Goal: Transaction & Acquisition: Purchase product/service

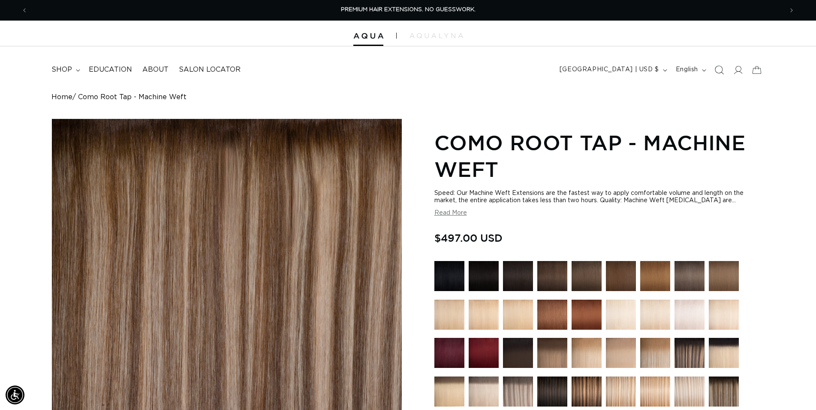
click at [720, 70] on icon "Search" at bounding box center [719, 69] width 9 height 9
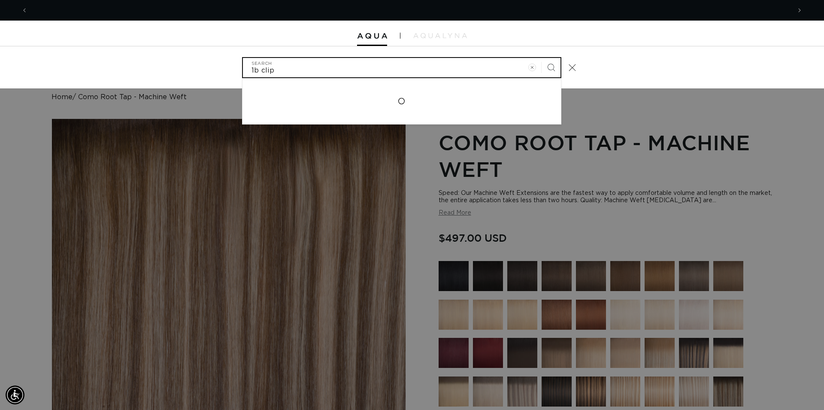
scroll to position [0, 763]
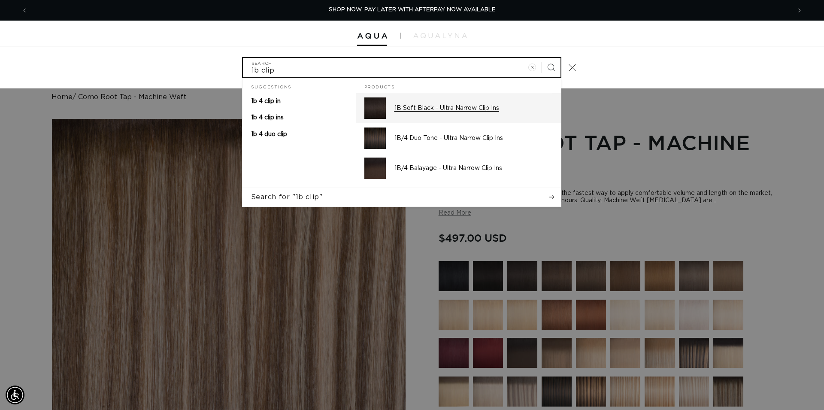
type input "1b clip"
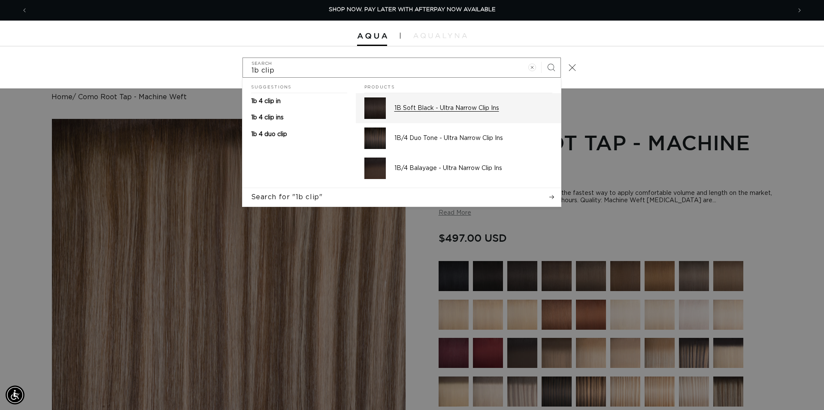
click at [429, 109] on p "1B Soft Black - Ultra Narrow Clip Ins" at bounding box center [473, 108] width 158 height 8
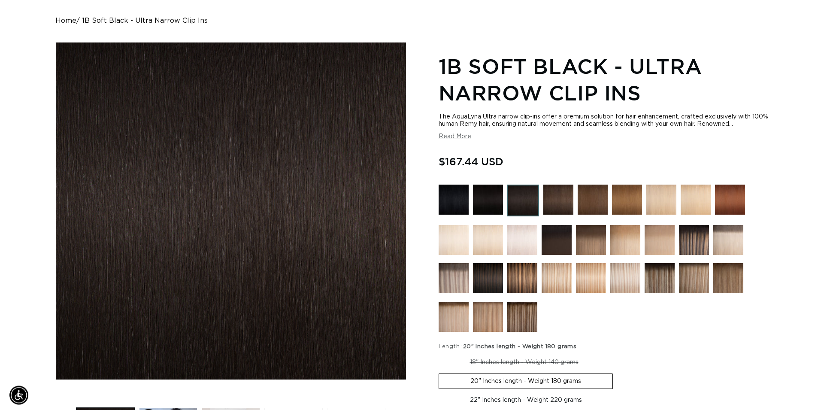
scroll to position [175, 0]
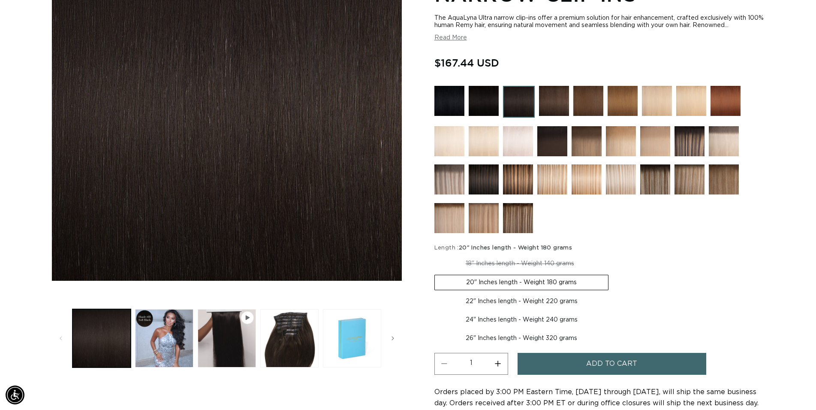
click at [618, 366] on span "Add to cart" at bounding box center [611, 364] width 51 height 22
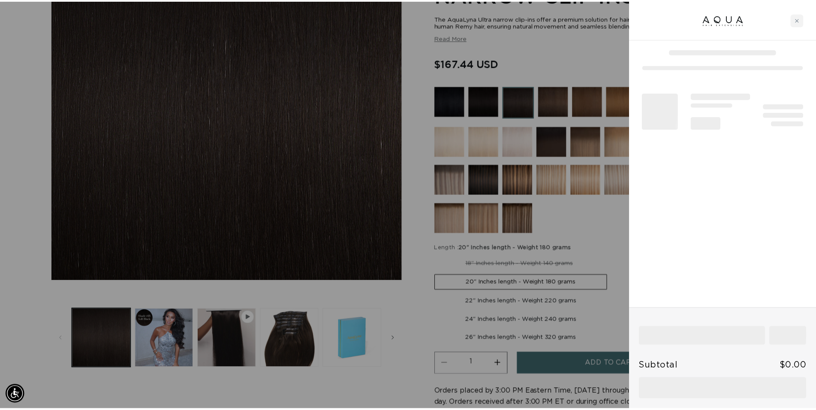
scroll to position [0, 763]
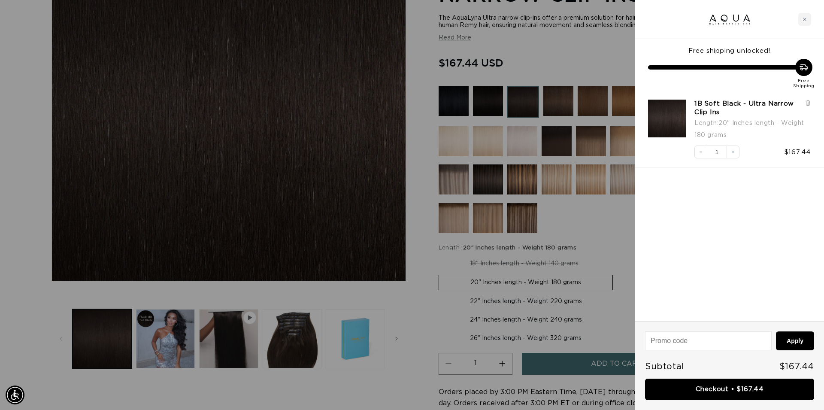
click at [541, 46] on div at bounding box center [412, 205] width 824 height 410
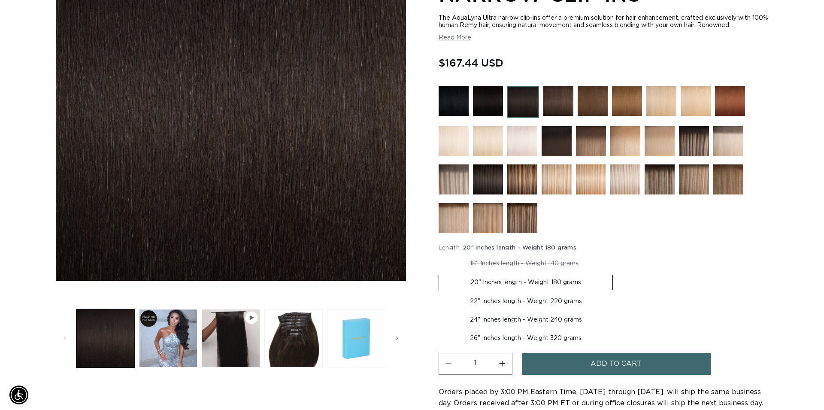
scroll to position [0, 0]
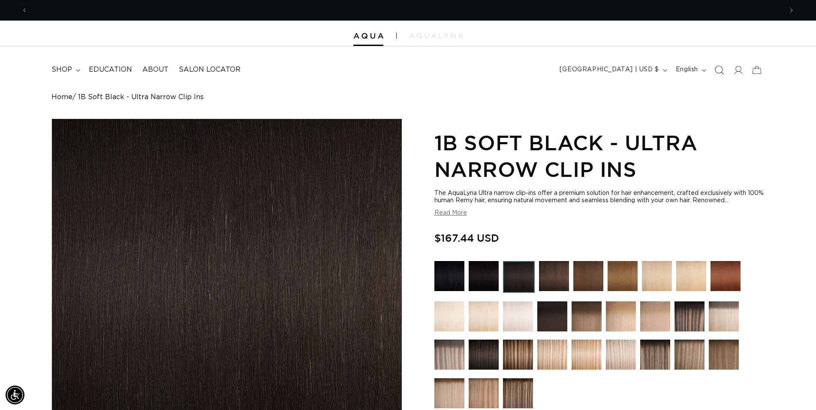
click at [720, 71] on icon "Search" at bounding box center [719, 69] width 9 height 9
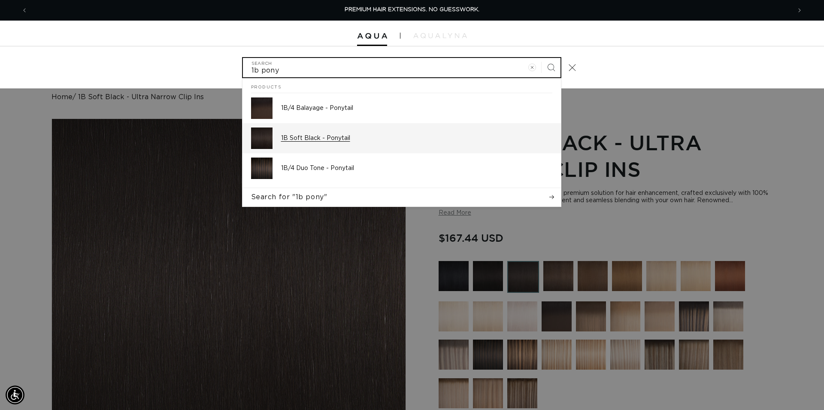
type input "1b pony"
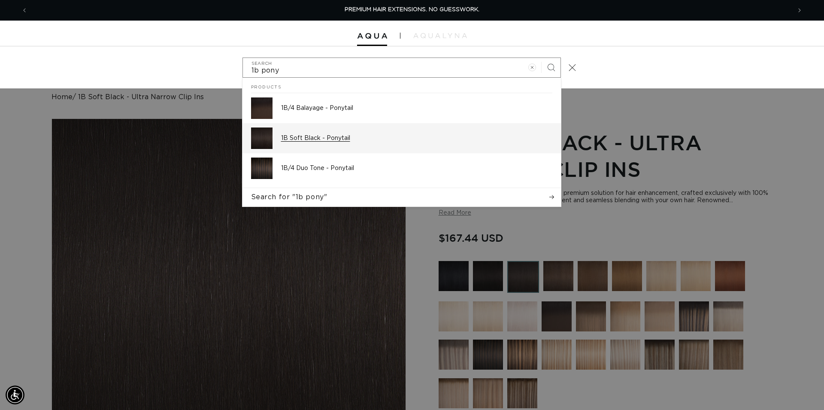
click at [328, 138] on p "1B Soft Black - Ponytail" at bounding box center [416, 138] width 271 height 8
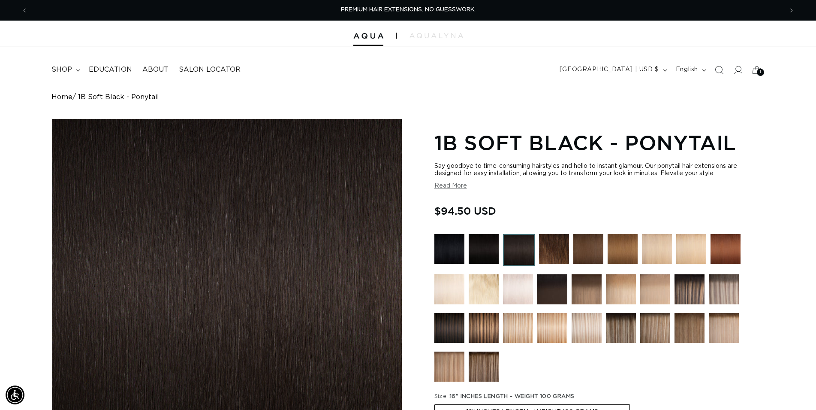
scroll to position [131, 0]
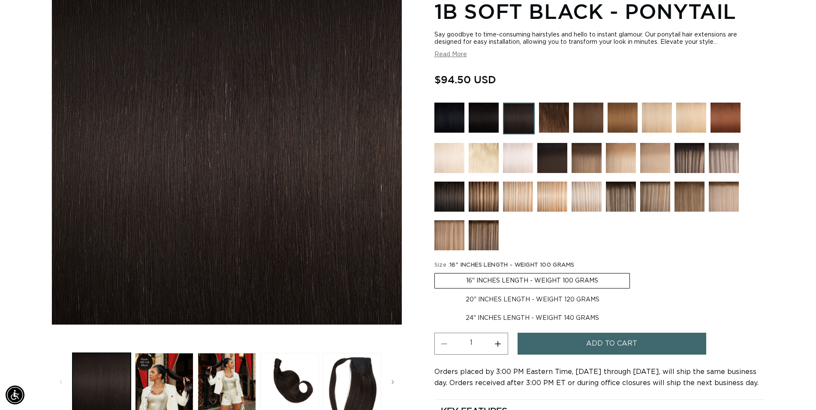
click at [513, 299] on label "20" INCHES LENGTH - WEIGHT 120 GRAMS Variant sold out or unavailable" at bounding box center [533, 299] width 196 height 15
click at [635, 272] on input "20" INCHES LENGTH - WEIGHT 120 GRAMS Variant sold out or unavailable" at bounding box center [635, 271] width 0 height 0
radio input "true"
click at [583, 343] on button "Add to cart" at bounding box center [612, 343] width 189 height 22
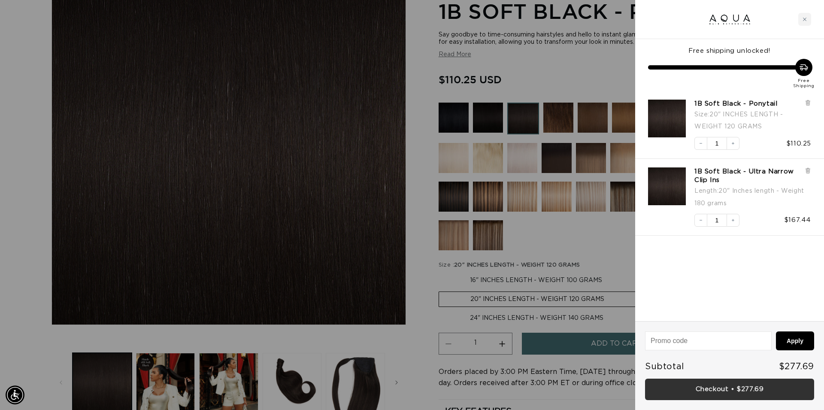
scroll to position [0, 1526]
click at [738, 387] on link "Checkout • $277.69" at bounding box center [729, 389] width 169 height 22
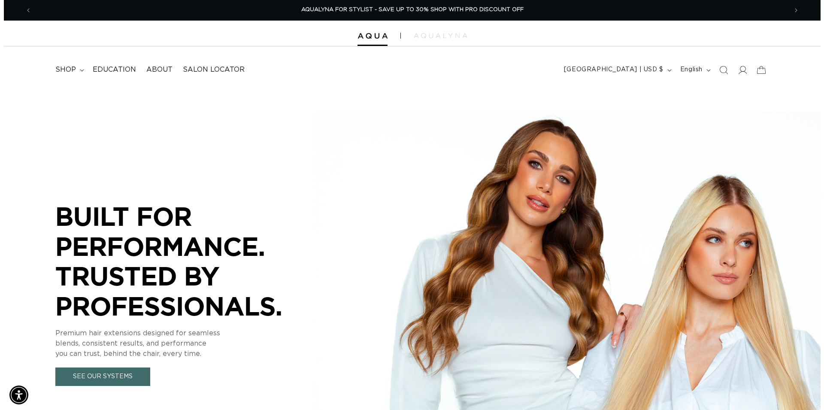
scroll to position [0, 1511]
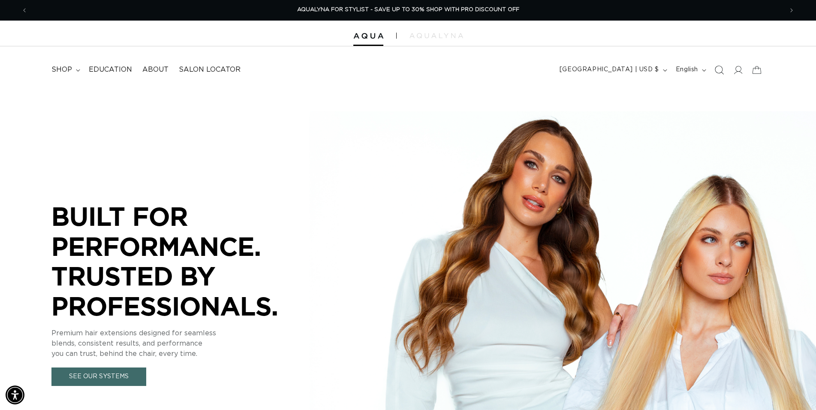
click at [718, 71] on icon "Search" at bounding box center [719, 69] width 9 height 9
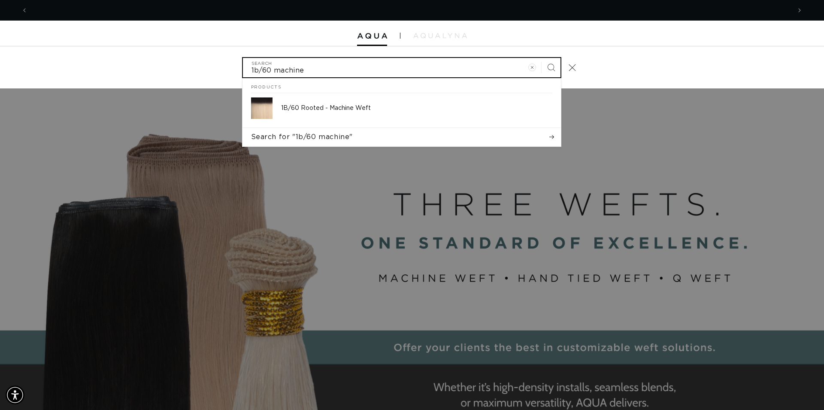
scroll to position [0, 763]
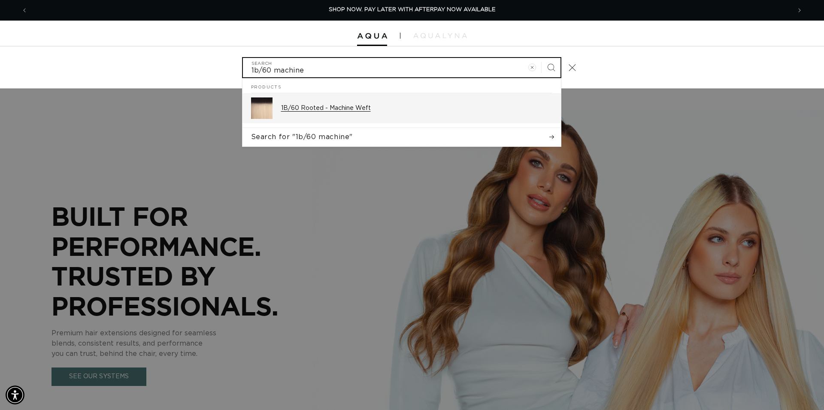
type input "1b/60 machine"
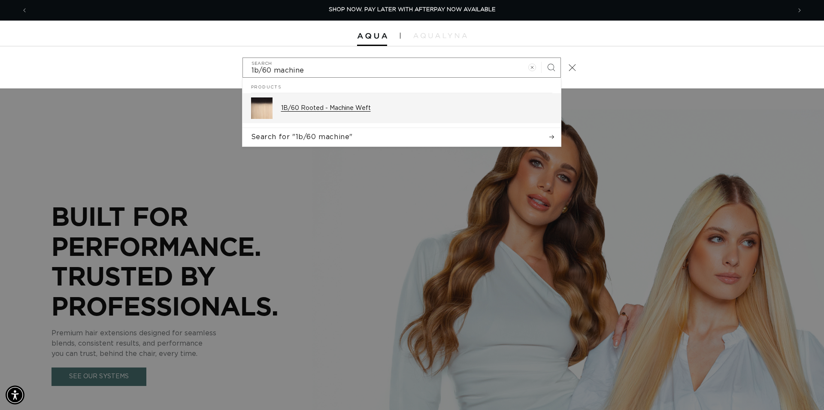
click at [394, 106] on p "1B/60 Rooted - Machine Weft" at bounding box center [416, 108] width 271 height 8
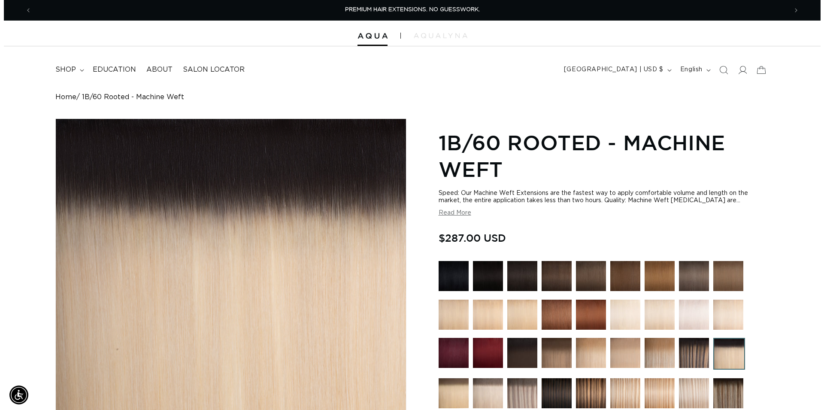
scroll to position [306, 0]
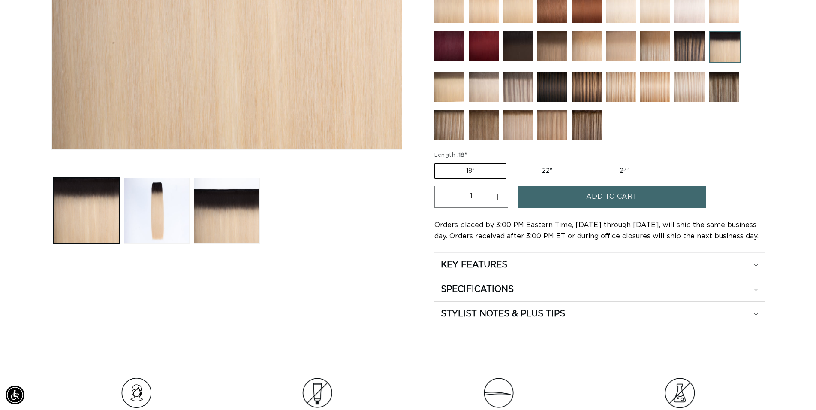
click at [625, 169] on label "24" Variant sold out or unavailable" at bounding box center [625, 170] width 73 height 15
click at [589, 162] on input "24" Variant sold out or unavailable" at bounding box center [588, 161] width 0 height 0
radio input "true"
click at [623, 198] on span "Add to cart" at bounding box center [611, 197] width 51 height 22
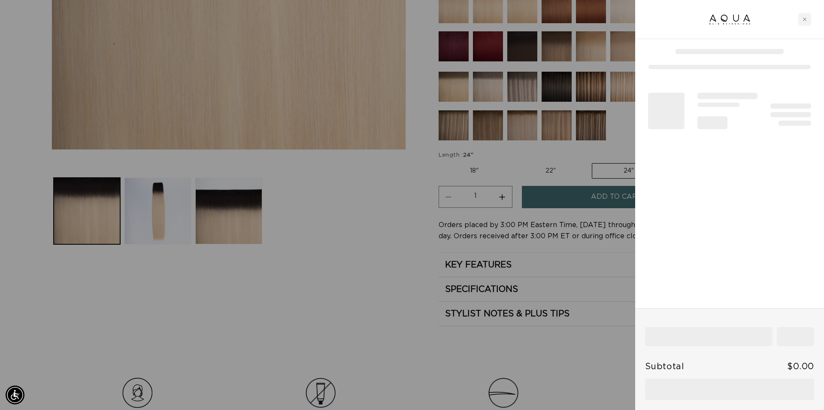
scroll to position [0, 763]
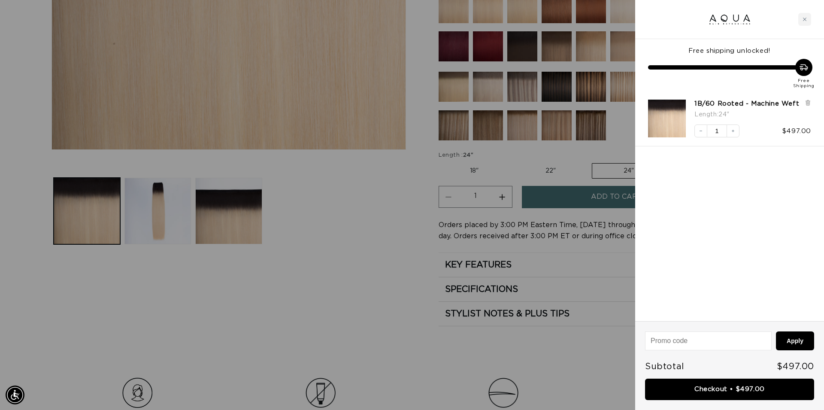
click at [723, 391] on link "Checkout • $497.00" at bounding box center [729, 389] width 169 height 22
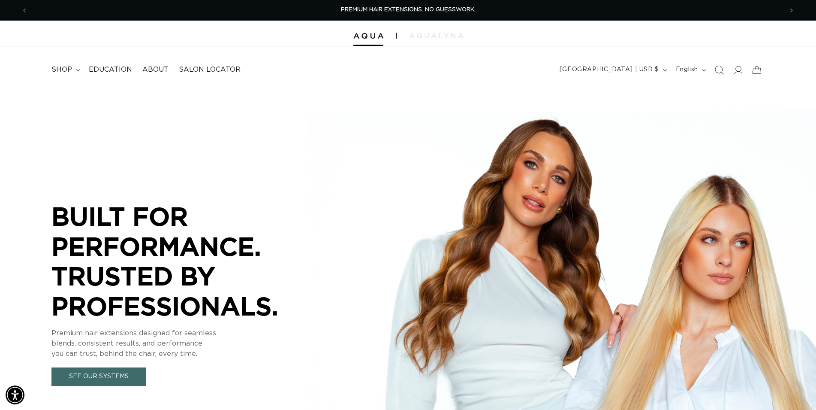
click at [719, 72] on icon "Search" at bounding box center [719, 69] width 9 height 9
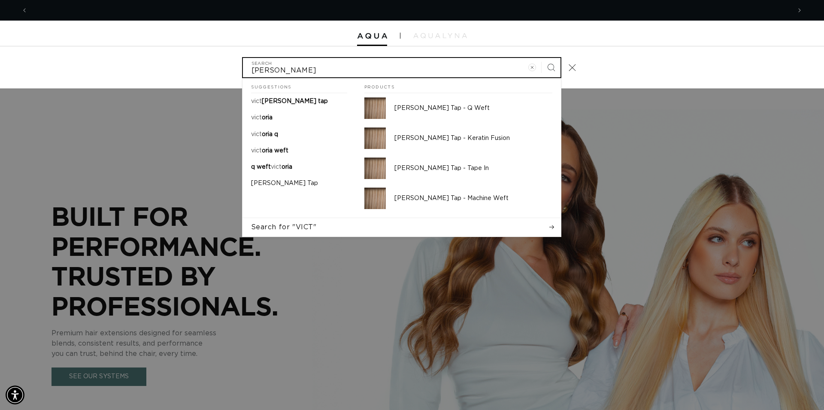
scroll to position [0, 763]
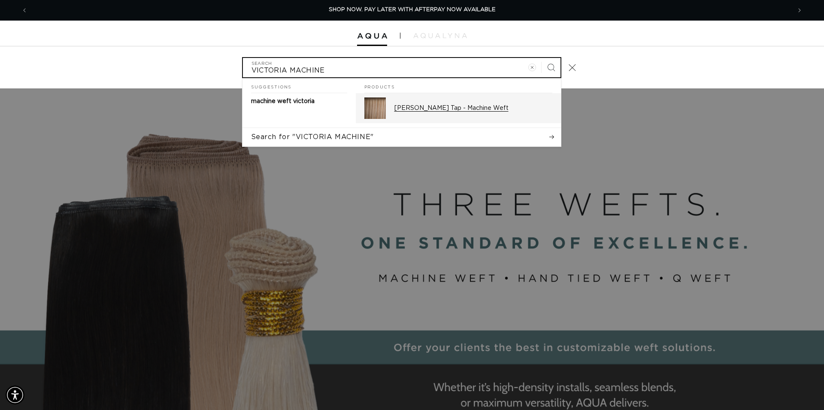
type input "VICTORIA MACHINE"
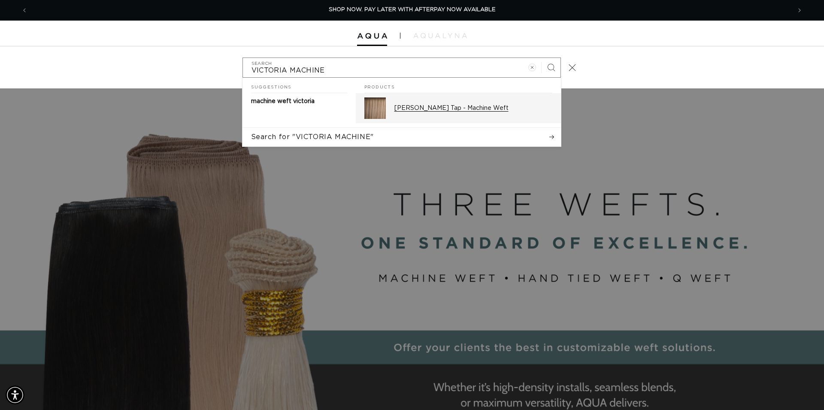
click at [440, 106] on p "Victoria Root Tap - Machine Weft" at bounding box center [473, 108] width 158 height 8
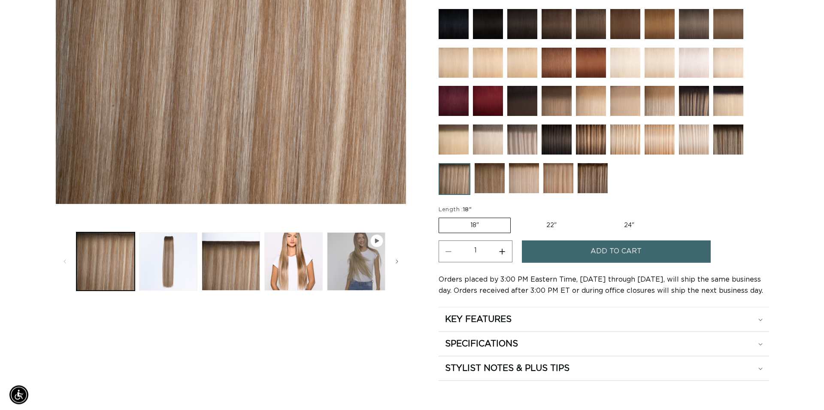
scroll to position [263, 0]
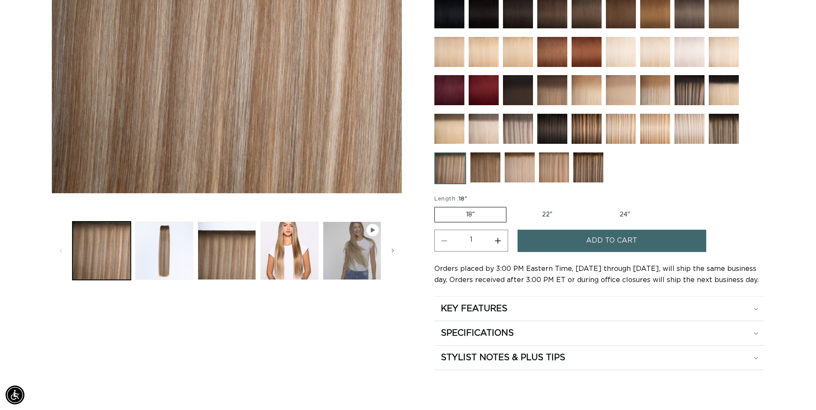
click at [481, 212] on label "18" Variant sold out or unavailable" at bounding box center [471, 214] width 72 height 15
click at [437, 205] on input "18" Variant sold out or unavailable" at bounding box center [437, 205] width 0 height 0
click at [612, 245] on span "Add to cart" at bounding box center [611, 241] width 51 height 22
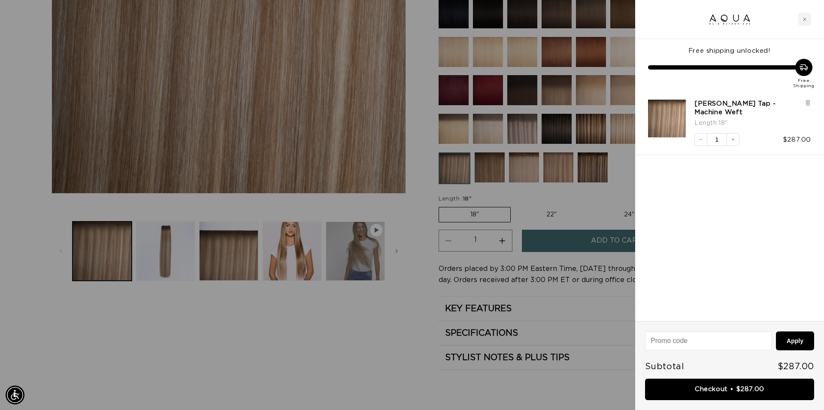
click at [739, 394] on link "Checkout • $287.00" at bounding box center [729, 389] width 169 height 22
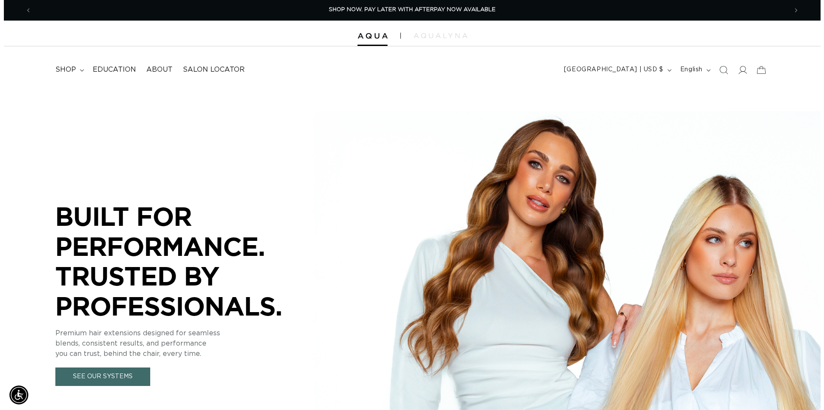
scroll to position [0, 1511]
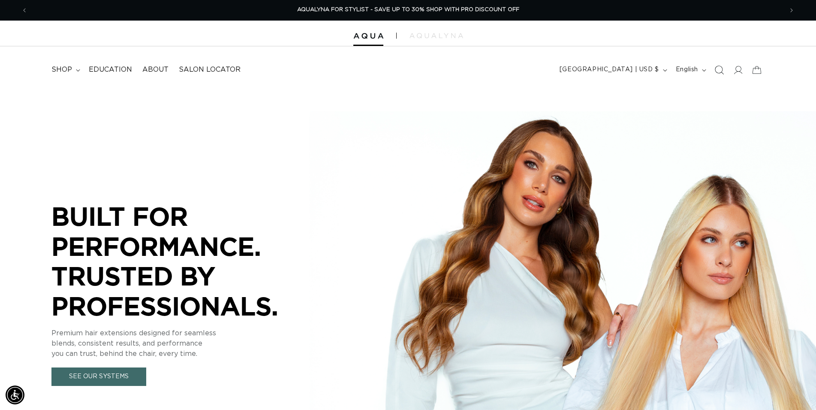
click at [722, 73] on icon "Search" at bounding box center [719, 69] width 9 height 9
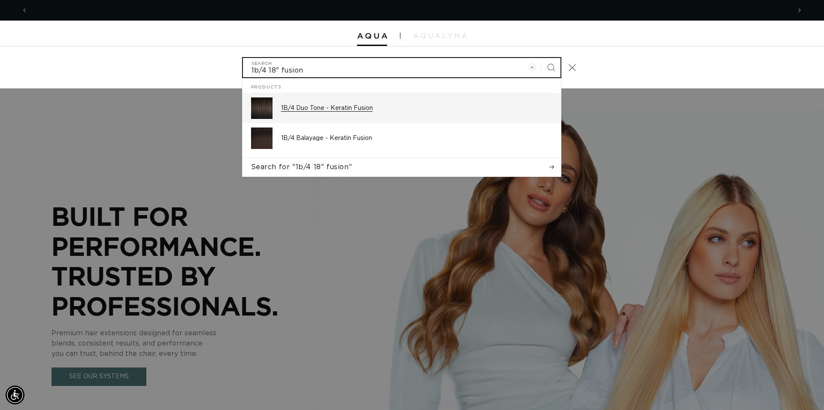
scroll to position [0, 1526]
type input "1b/4 18" fusion"
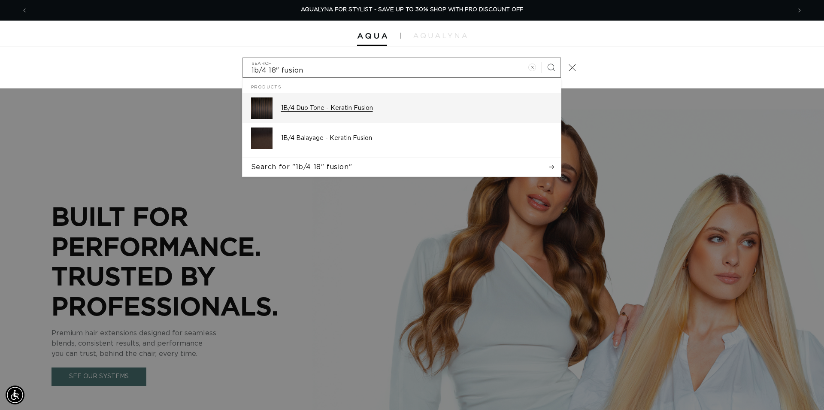
click at [329, 108] on p "1B/4 Duo Tone - Keratin Fusion" at bounding box center [416, 108] width 271 height 8
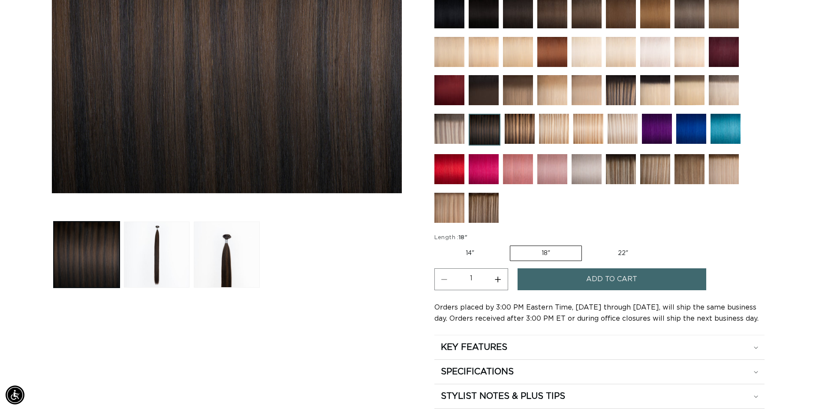
click at [500, 276] on button "Increase quantity for 1B/4 Duo Tone - Keratin Fusion" at bounding box center [498, 279] width 19 height 22
type input "4"
click at [555, 273] on button "Add to cart" at bounding box center [612, 279] width 189 height 22
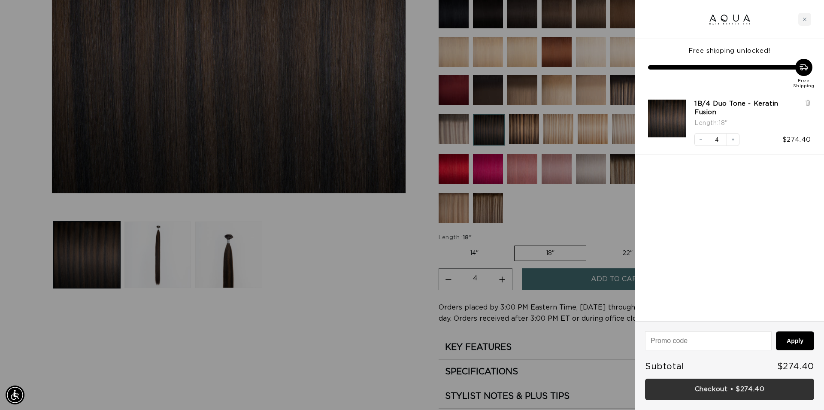
scroll to position [0, 1526]
click at [707, 391] on link "Checkout • $274.40" at bounding box center [729, 389] width 169 height 22
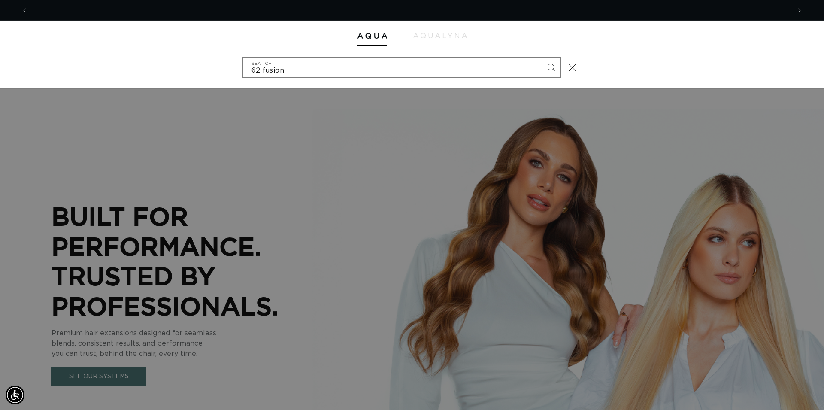
scroll to position [0, 763]
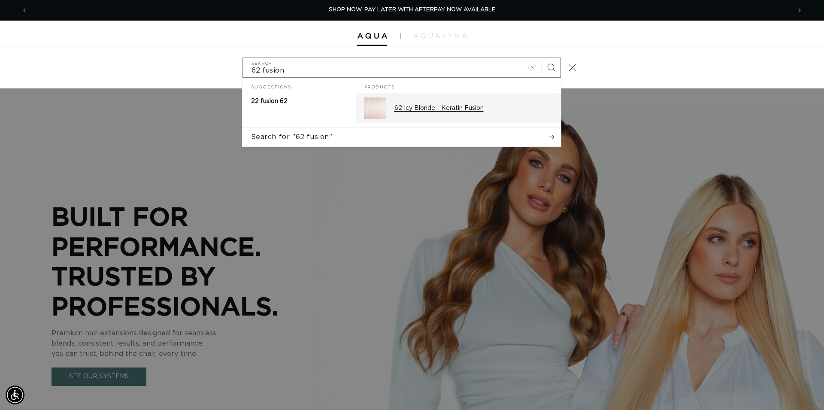
type input "62 fusion"
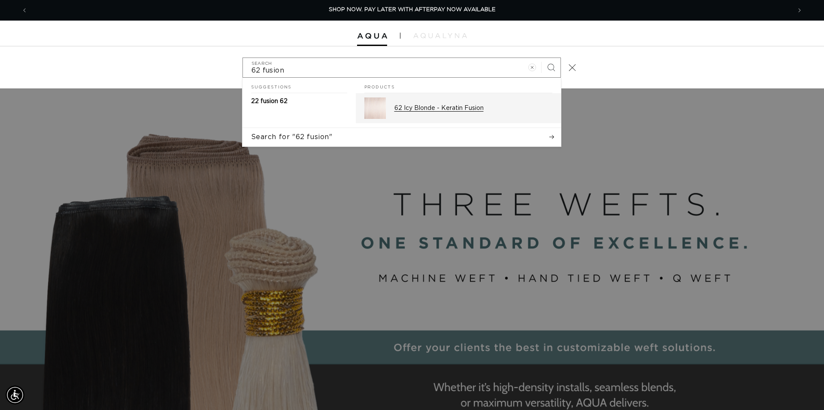
click at [424, 108] on p "62 Icy Blonde - Keratin Fusion" at bounding box center [473, 108] width 158 height 8
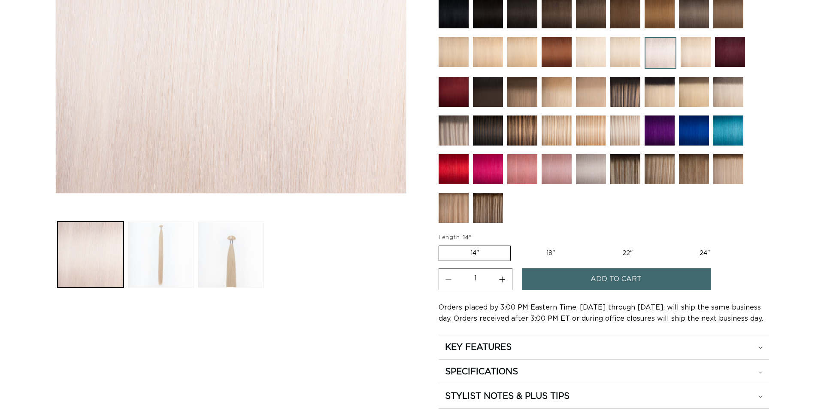
scroll to position [263, 0]
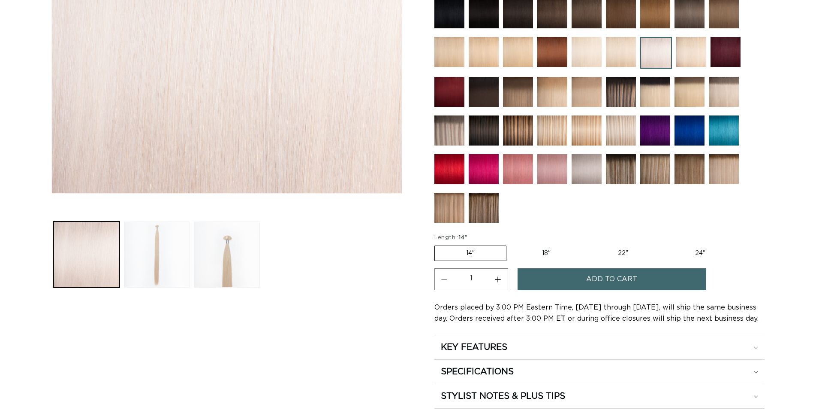
click at [536, 253] on label "18" Variant sold out or unavailable" at bounding box center [546, 253] width 71 height 15
click at [511, 244] on input "18" Variant sold out or unavailable" at bounding box center [511, 244] width 0 height 0
radio input "true"
click at [502, 276] on button "Increase quantity for 62 Icy Blonde - Keratin Fusion" at bounding box center [498, 279] width 19 height 22
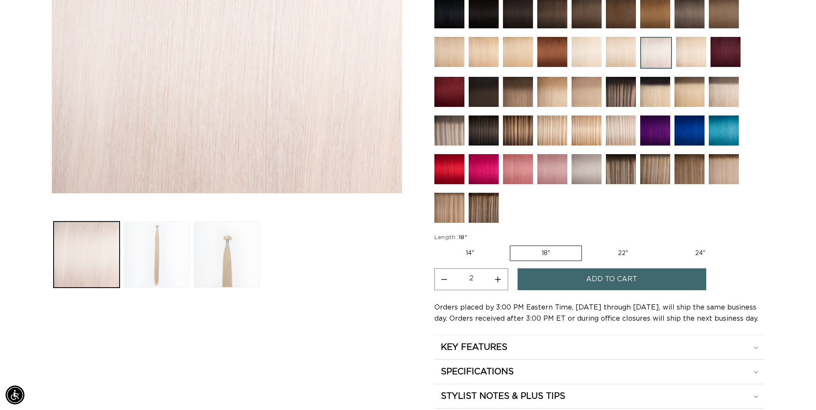
type input "3"
click at [559, 275] on button "Add to cart" at bounding box center [612, 279] width 189 height 22
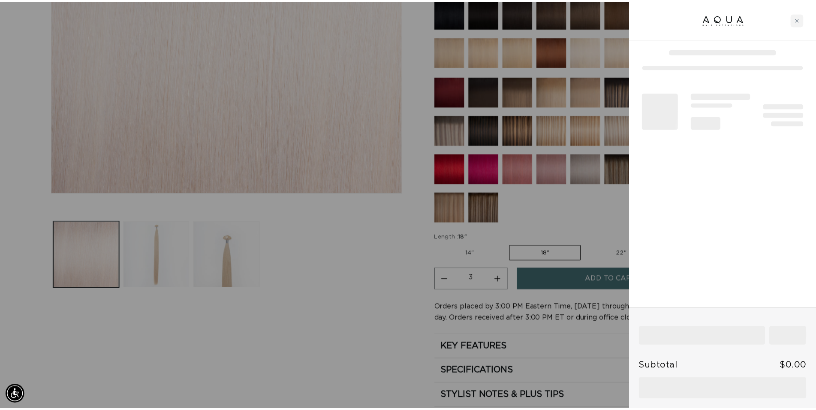
scroll to position [0, 763]
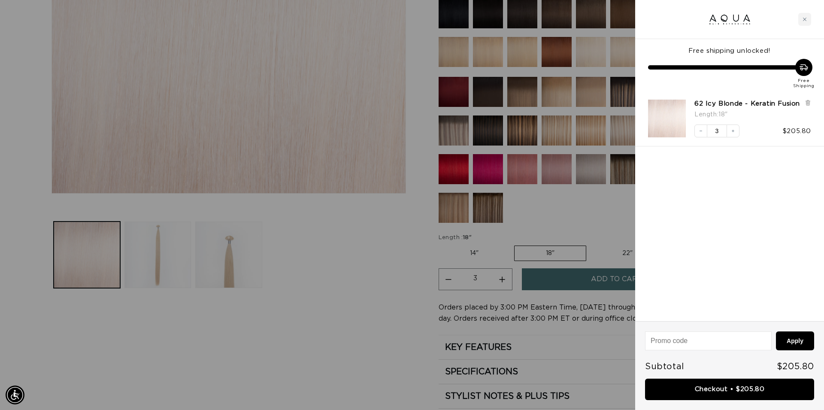
click at [400, 308] on div at bounding box center [412, 205] width 824 height 410
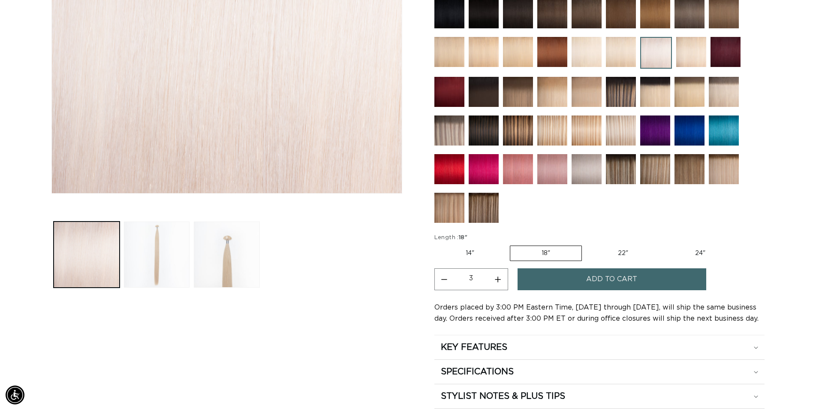
scroll to position [0, 755]
click at [628, 172] on img at bounding box center [621, 169] width 30 height 30
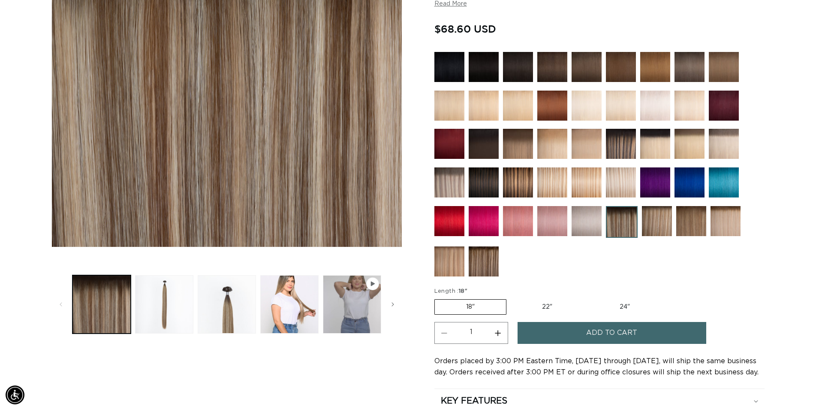
scroll to position [219, 0]
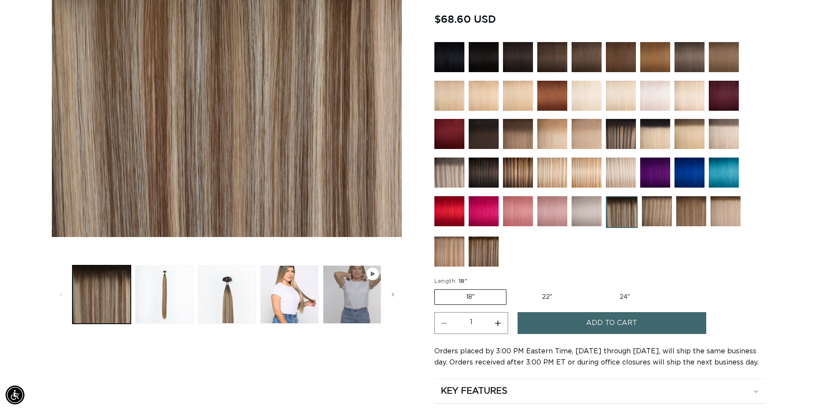
click at [499, 320] on button "Increase quantity for Echo Root Tap - Keratin Fusion" at bounding box center [498, 323] width 19 height 22
type input "2"
click at [567, 320] on button "Add to cart" at bounding box center [612, 323] width 189 height 22
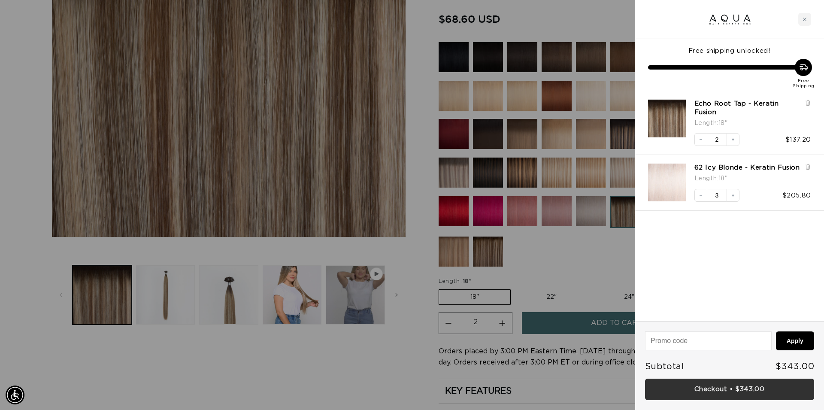
scroll to position [0, 1526]
click at [721, 390] on link "Checkout • $343.00" at bounding box center [729, 389] width 169 height 22
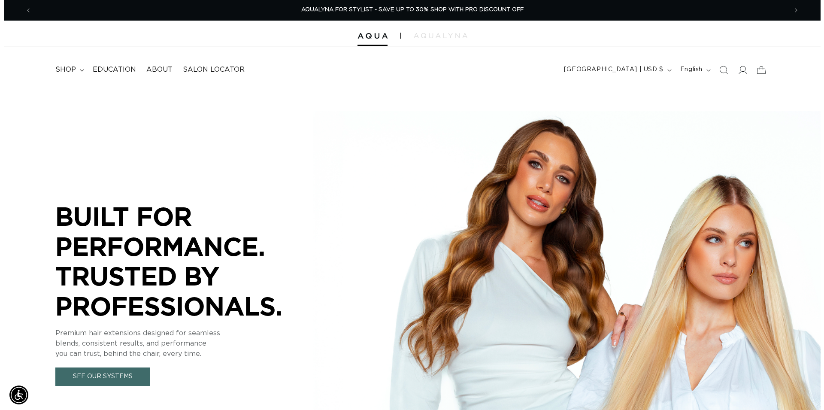
scroll to position [0, 1511]
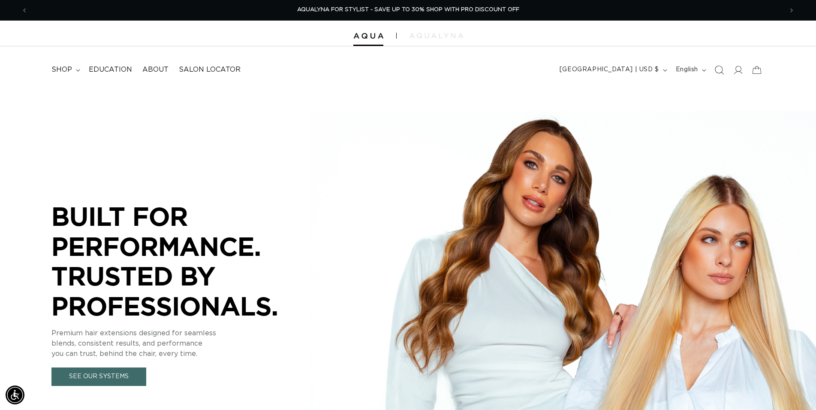
click at [721, 71] on icon "Search" at bounding box center [719, 69] width 9 height 9
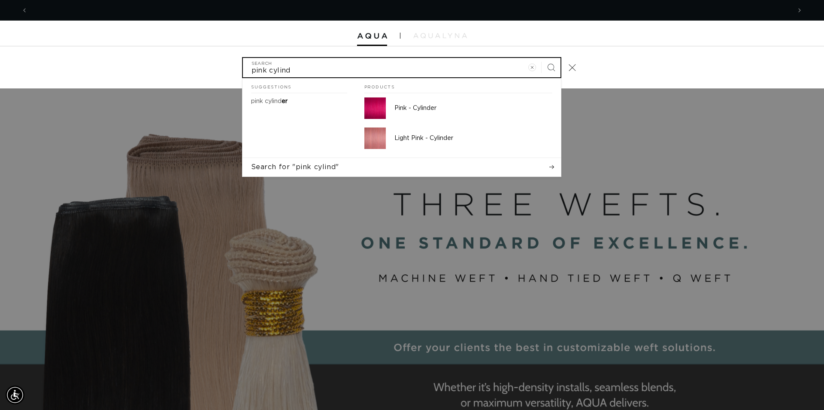
scroll to position [0, 763]
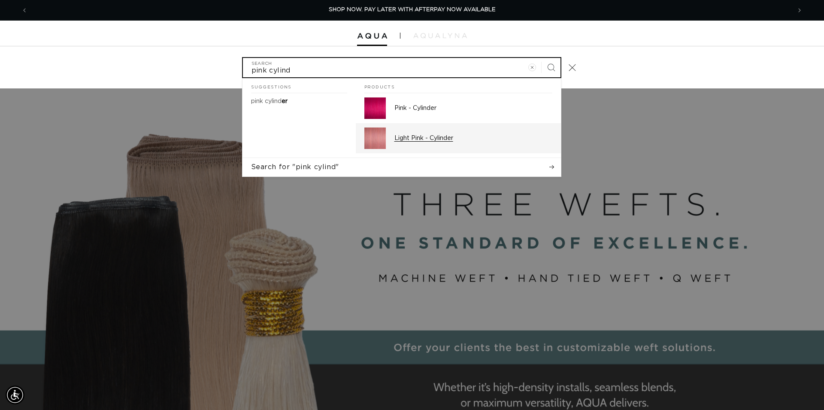
type input "pink cylind"
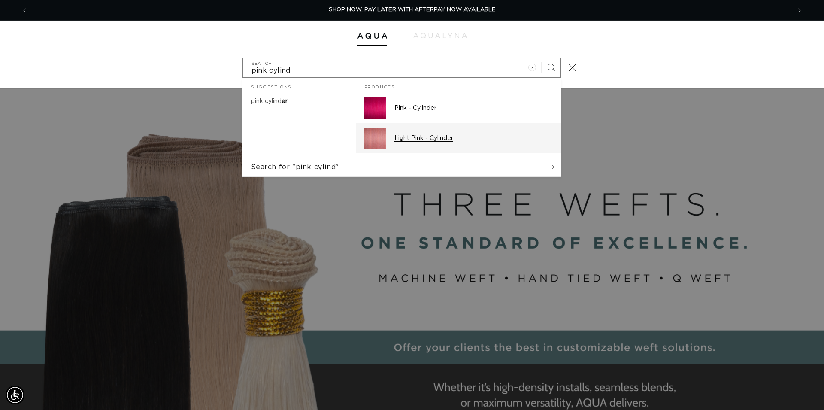
click at [465, 135] on p "Light Pink - Cylinder" at bounding box center [473, 138] width 158 height 8
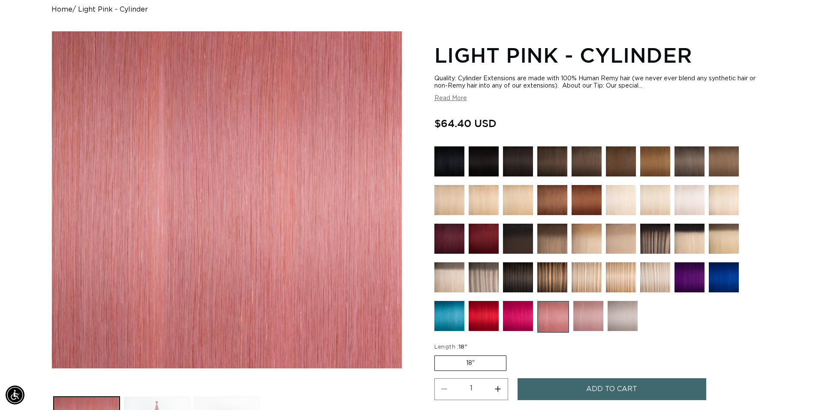
scroll to position [0, 755]
click at [525, 317] on img at bounding box center [518, 316] width 30 height 30
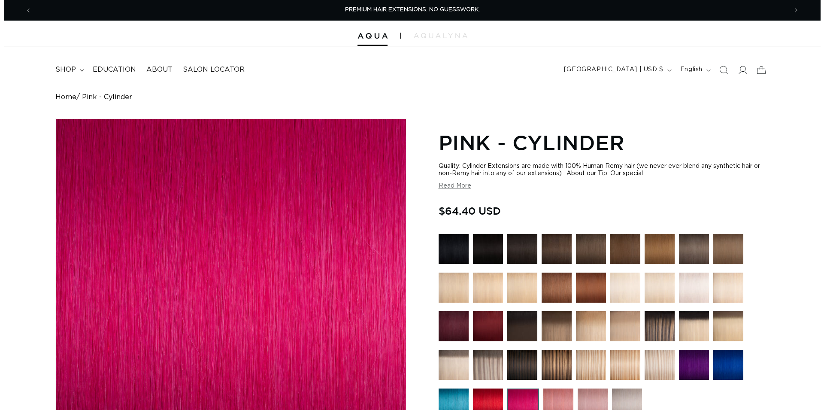
scroll to position [175, 0]
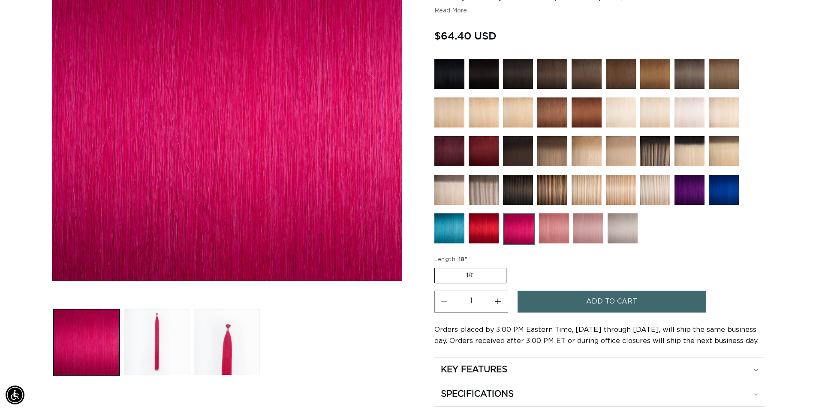
click at [505, 303] on button "Increase quantity for Pink - Cylinder" at bounding box center [498, 301] width 19 height 22
type input "2"
click at [561, 301] on button "Add to cart" at bounding box center [612, 301] width 189 height 22
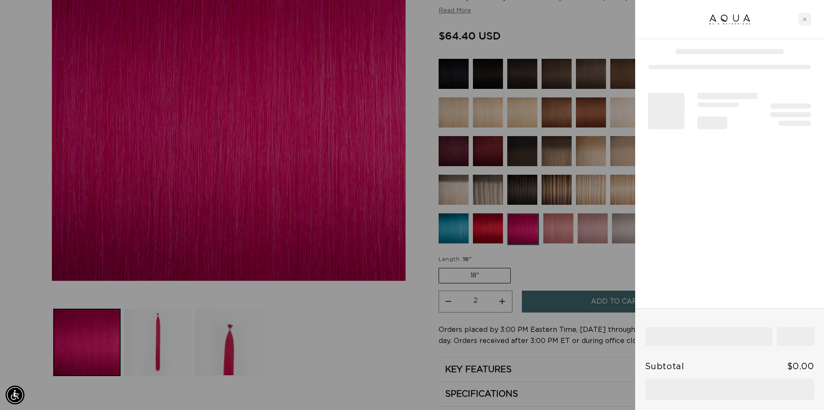
scroll to position [0, 763]
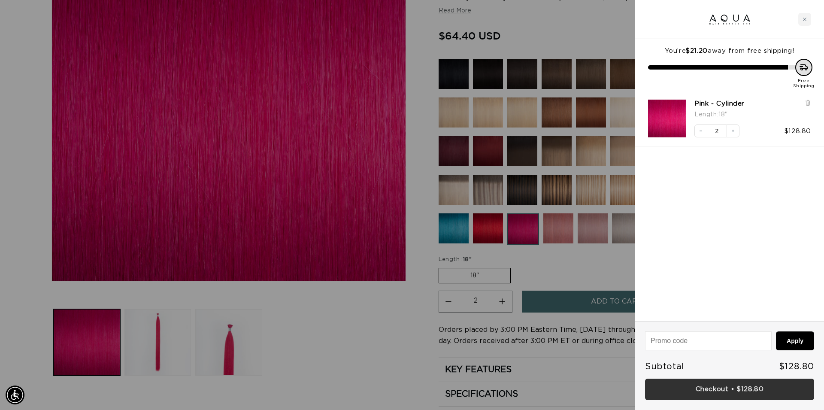
click at [733, 393] on link "Checkout • $128.80" at bounding box center [729, 389] width 169 height 22
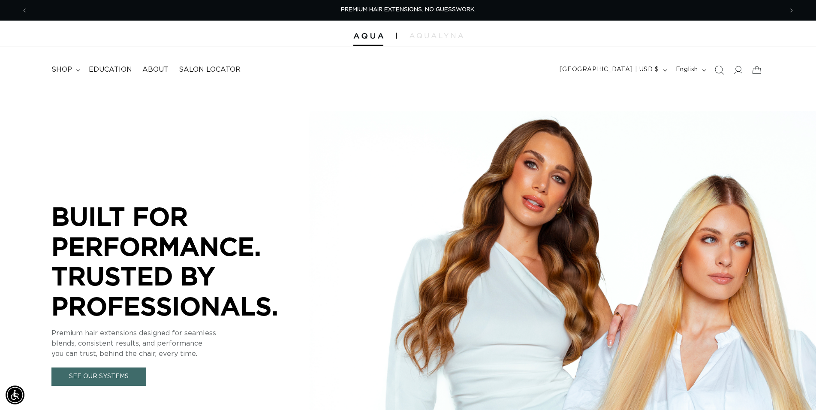
click at [720, 75] on span "Search" at bounding box center [719, 69] width 19 height 19
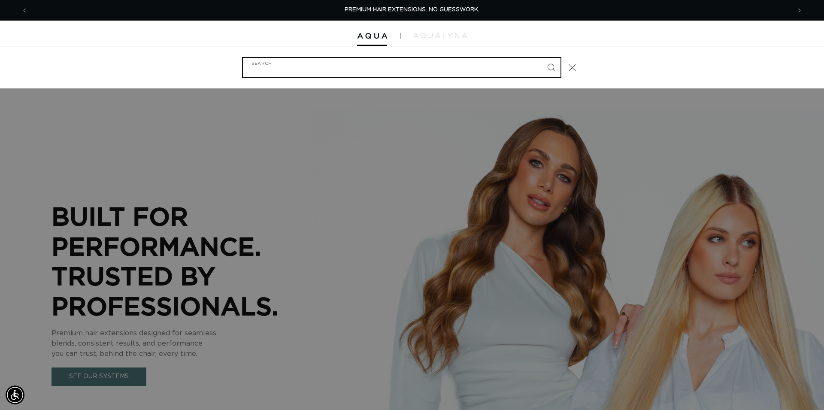
click at [293, 73] on input "Search" at bounding box center [401, 67] width 317 height 19
click at [293, 72] on input "Search" at bounding box center [401, 67] width 317 height 19
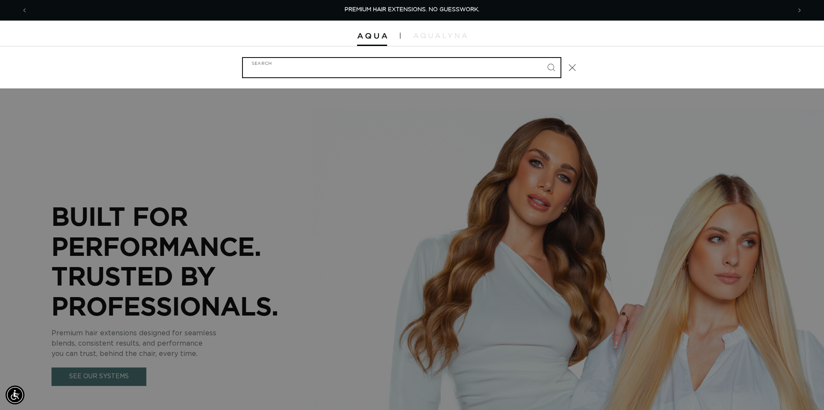
click at [293, 72] on input "Search" at bounding box center [401, 67] width 317 height 19
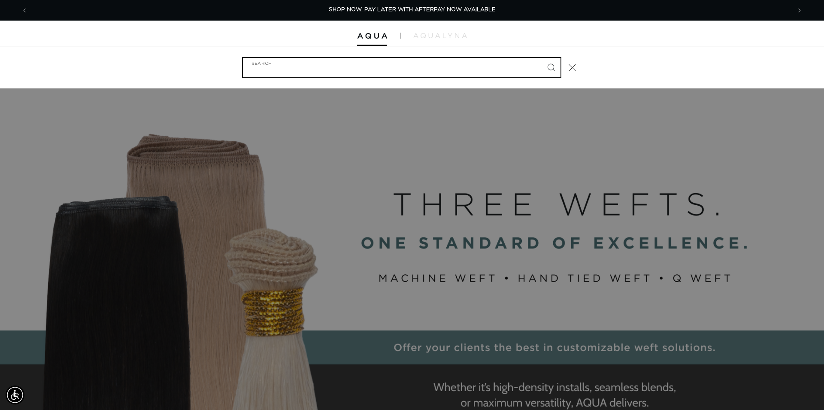
click at [293, 72] on input "Search" at bounding box center [401, 67] width 317 height 19
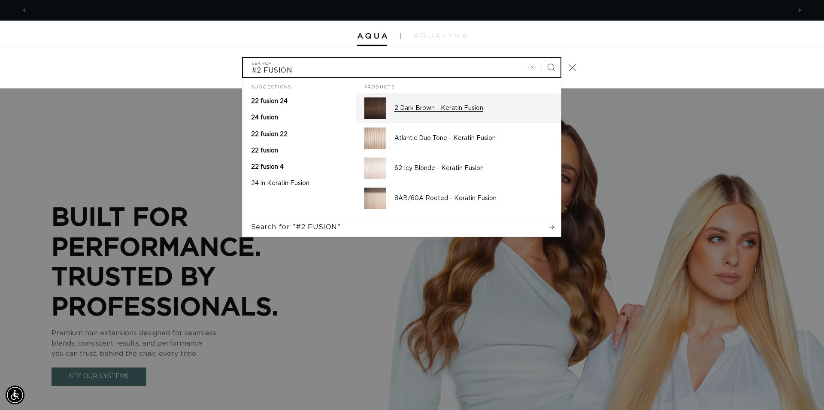
scroll to position [0, 0]
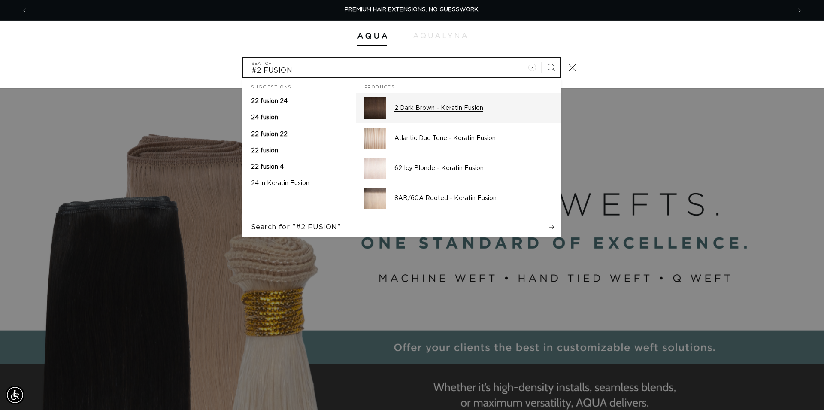
type input "#2 FUSION"
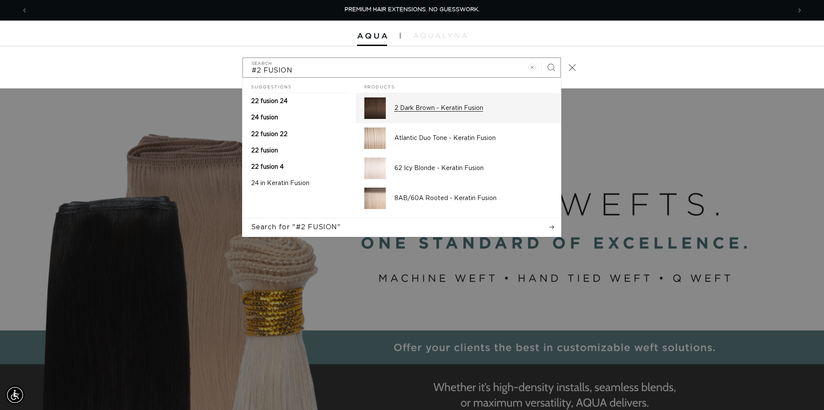
click at [420, 109] on p "2 Dark Brown - Keratin Fusion" at bounding box center [473, 108] width 158 height 8
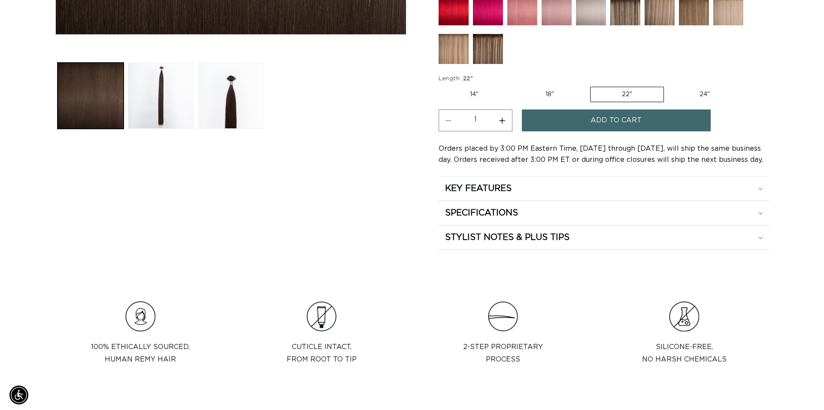
scroll to position [438, 0]
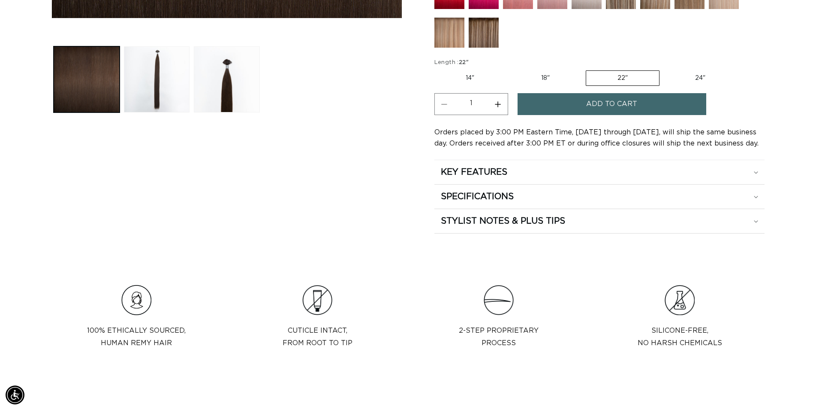
click at [471, 77] on label "14" Variant sold out or unavailable" at bounding box center [470, 78] width 71 height 15
click at [437, 69] on input "14" Variant sold out or unavailable" at bounding box center [437, 69] width 0 height 0
radio input "true"
drag, startPoint x: 566, startPoint y: 106, endPoint x: 562, endPoint y: 104, distance: 4.4
click at [566, 106] on button "Add to cart" at bounding box center [612, 104] width 189 height 22
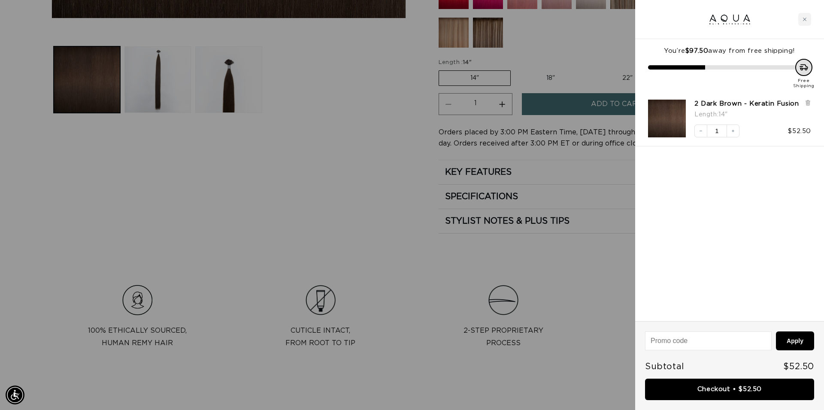
click at [417, 278] on div at bounding box center [412, 205] width 824 height 410
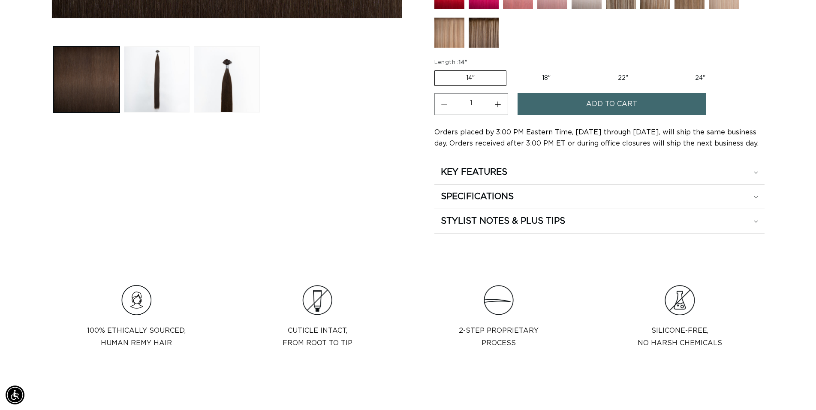
scroll to position [175, 0]
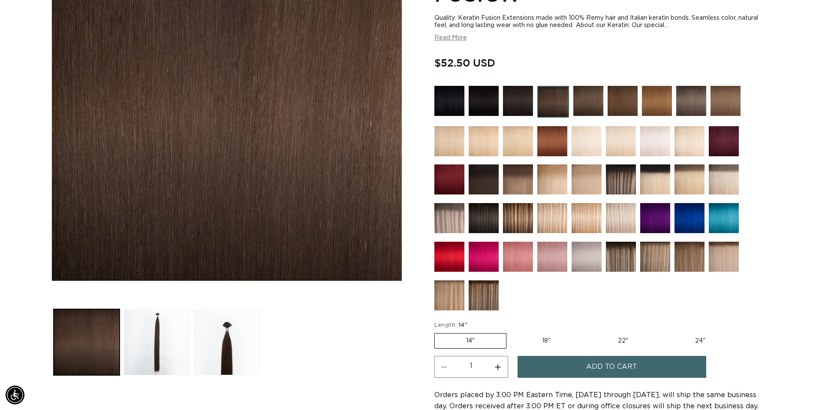
click at [623, 100] on img at bounding box center [623, 101] width 30 height 30
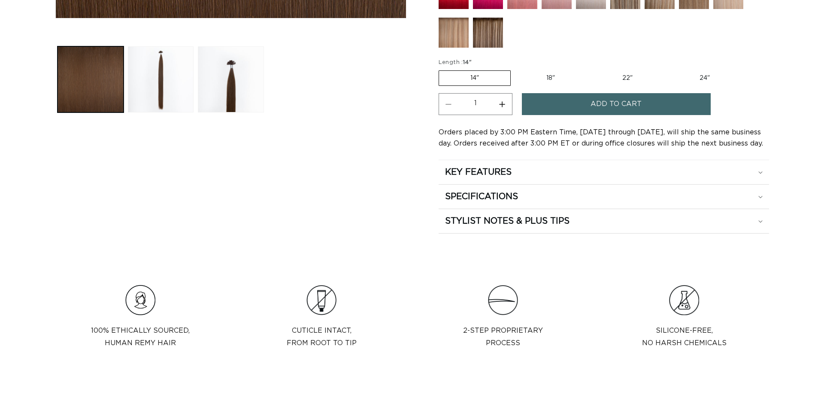
scroll to position [438, 0]
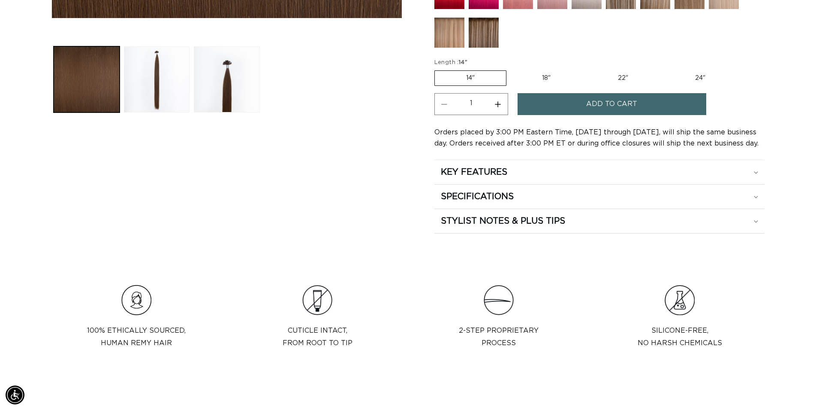
click at [573, 100] on button "Add to cart" at bounding box center [612, 104] width 189 height 22
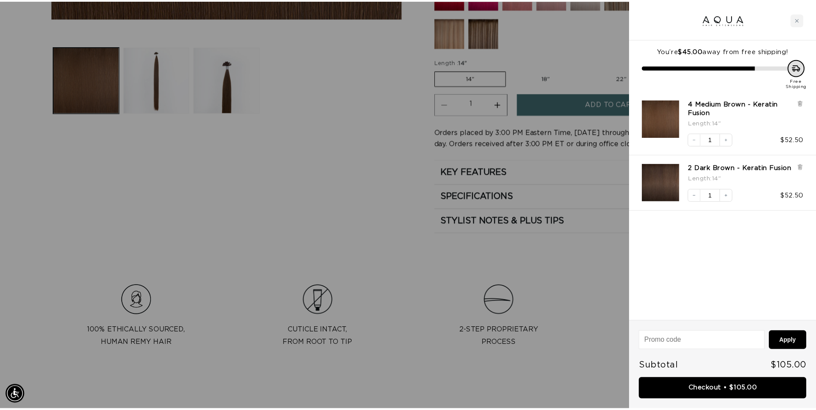
scroll to position [0, 0]
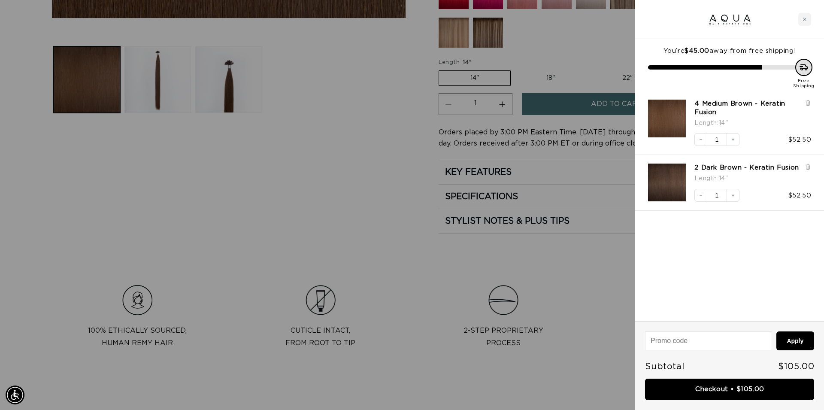
click at [388, 227] on div at bounding box center [412, 205] width 824 height 410
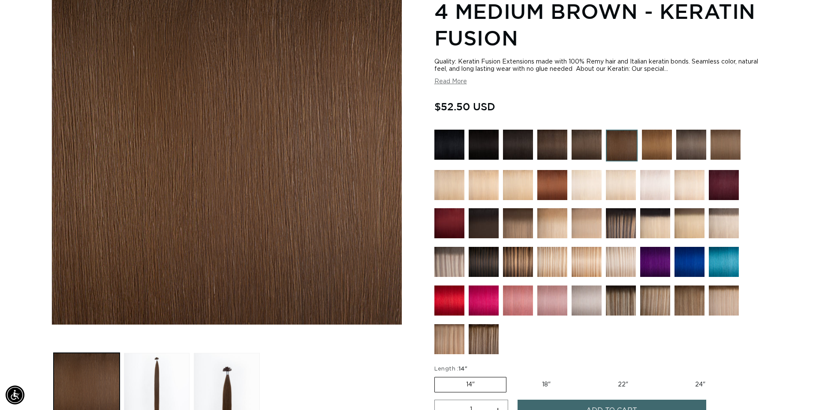
scroll to position [0, 755]
click at [484, 258] on img at bounding box center [484, 262] width 30 height 30
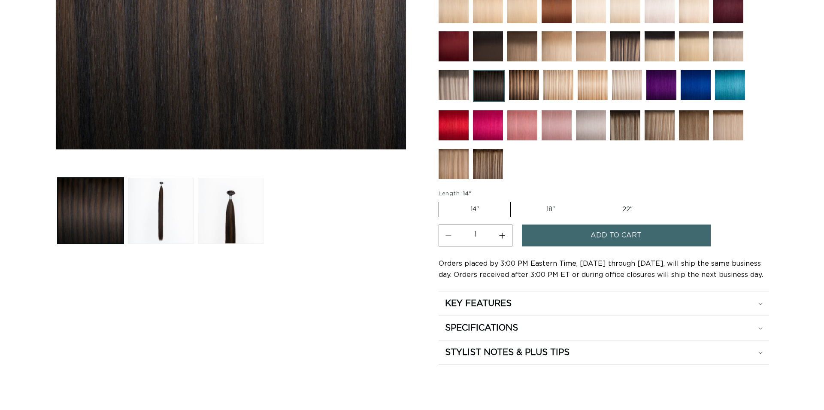
scroll to position [306, 0]
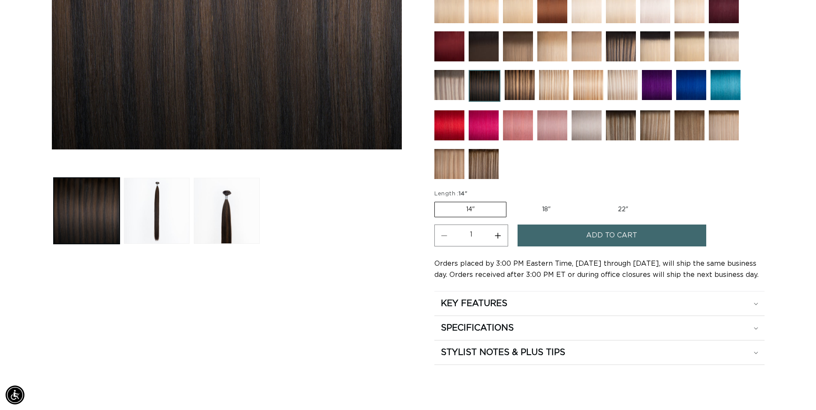
click at [591, 234] on span "Add to cart" at bounding box center [611, 235] width 51 height 22
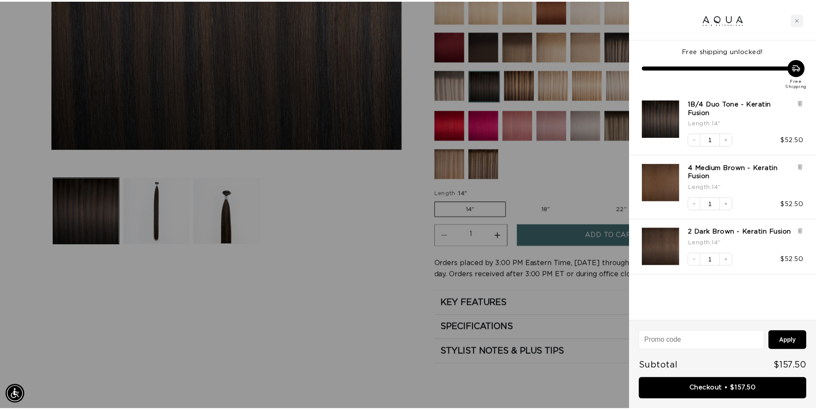
scroll to position [0, 763]
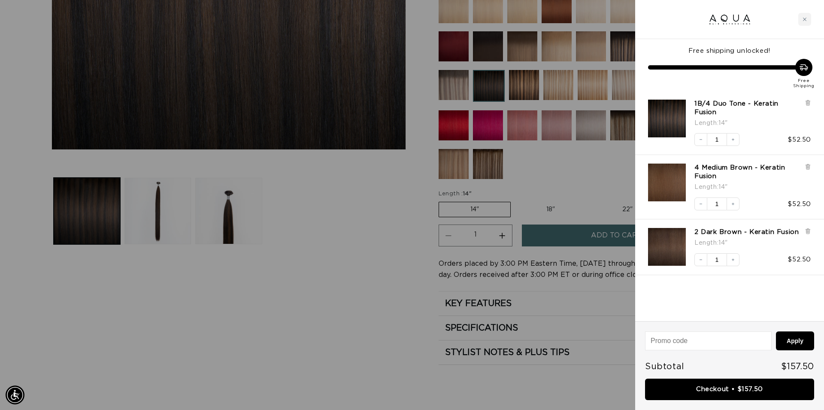
drag, startPoint x: 382, startPoint y: 261, endPoint x: 392, endPoint y: 251, distance: 14.6
click at [383, 261] on div at bounding box center [412, 205] width 824 height 410
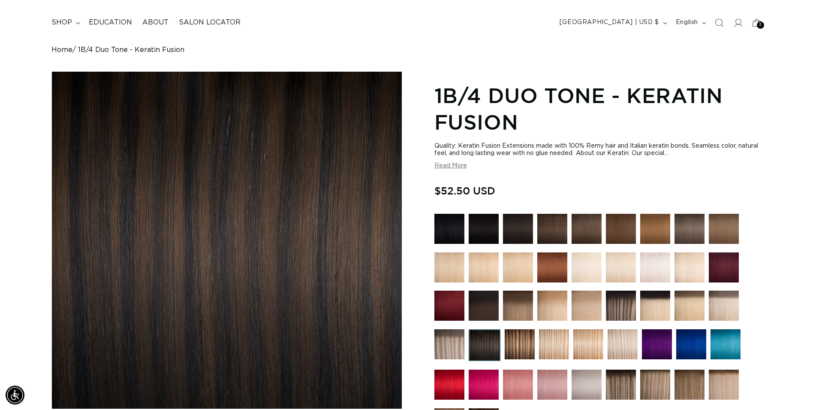
scroll to position [44, 0]
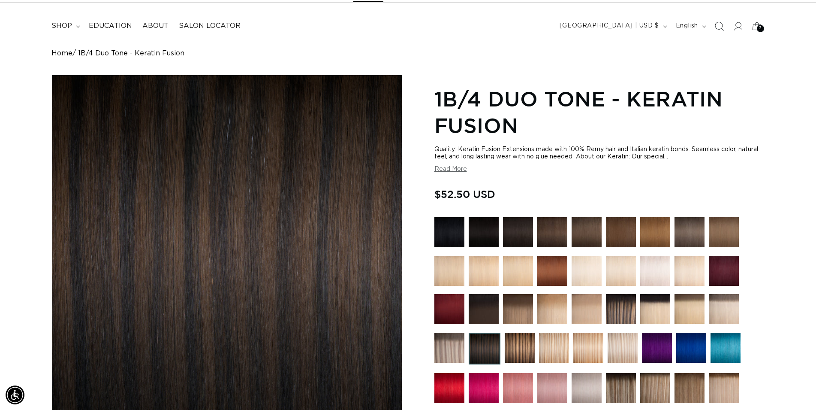
click at [720, 27] on icon "Search" at bounding box center [719, 25] width 9 height 9
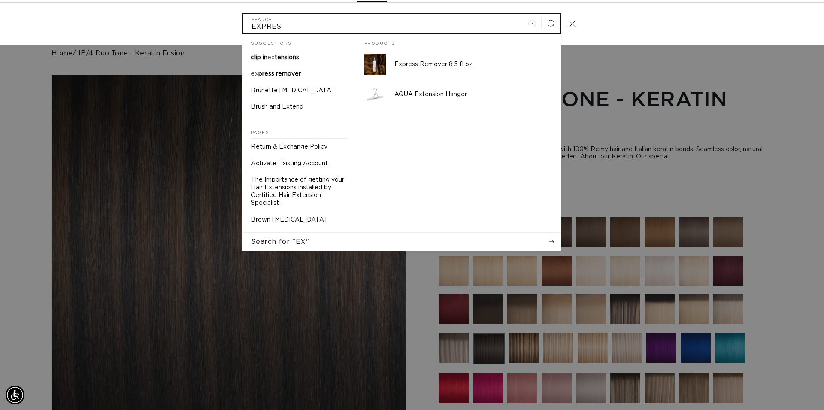
scroll to position [0, 0]
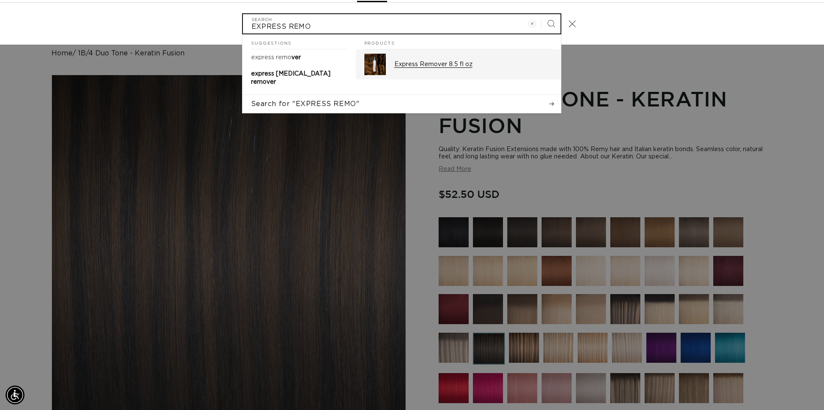
type input "EXPRESS REMO"
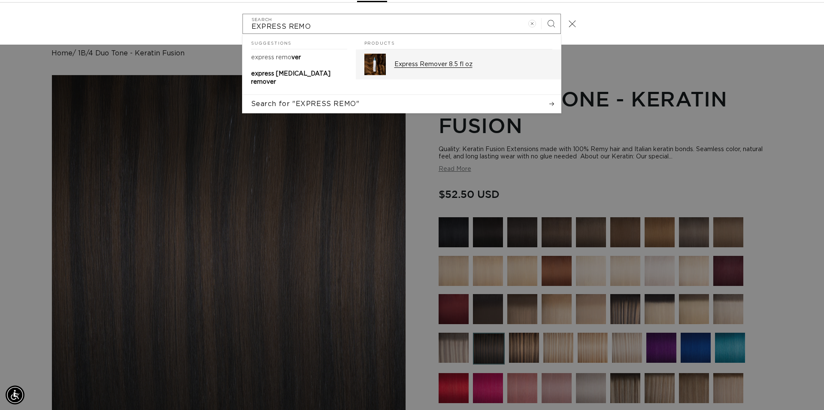
click at [465, 68] on p "Express Remover 8.5 fl oz" at bounding box center [473, 64] width 158 height 8
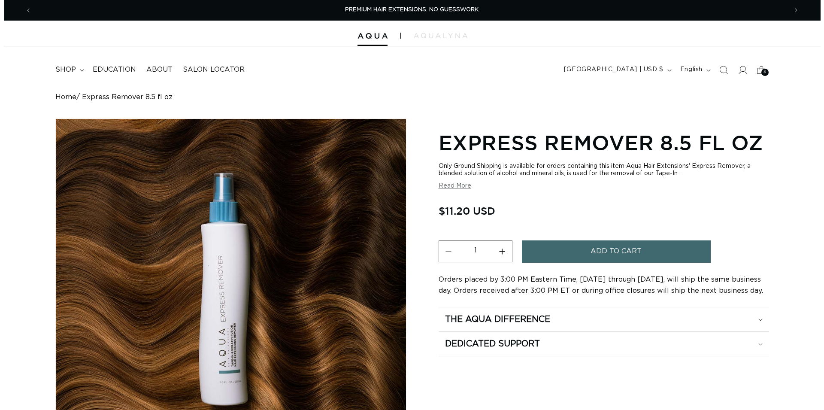
scroll to position [88, 0]
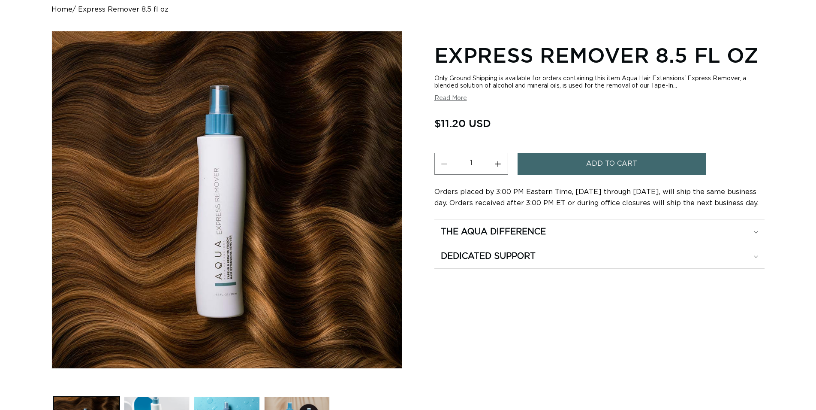
click at [611, 161] on span "Add to cart" at bounding box center [611, 164] width 51 height 22
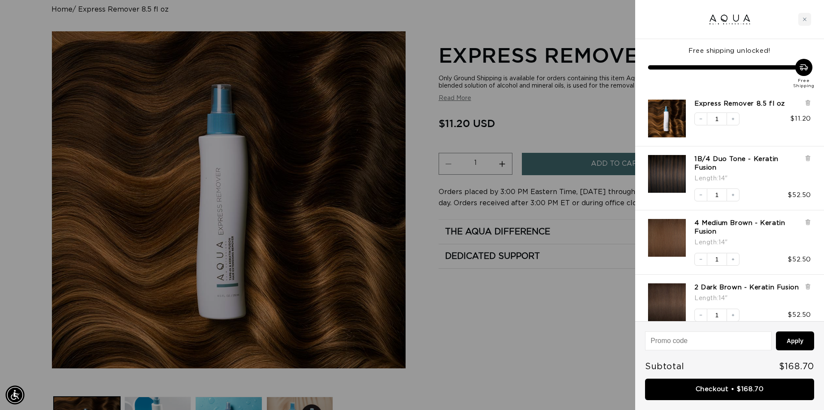
scroll to position [18, 0]
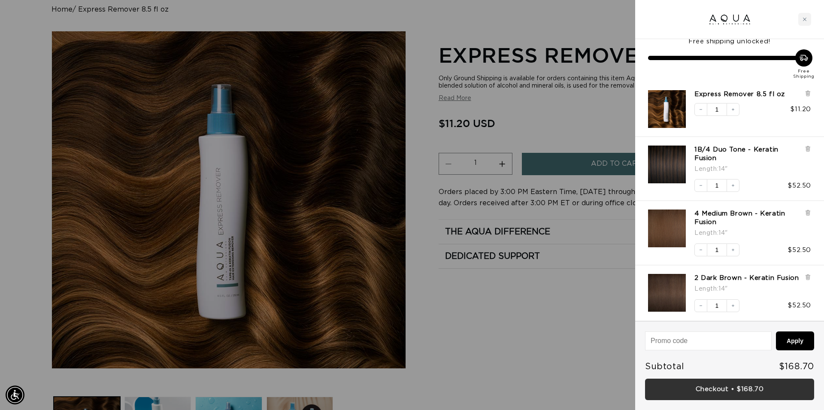
click at [720, 392] on link "Checkout • $168.70" at bounding box center [729, 389] width 169 height 22
